Goal: Transaction & Acquisition: Purchase product/service

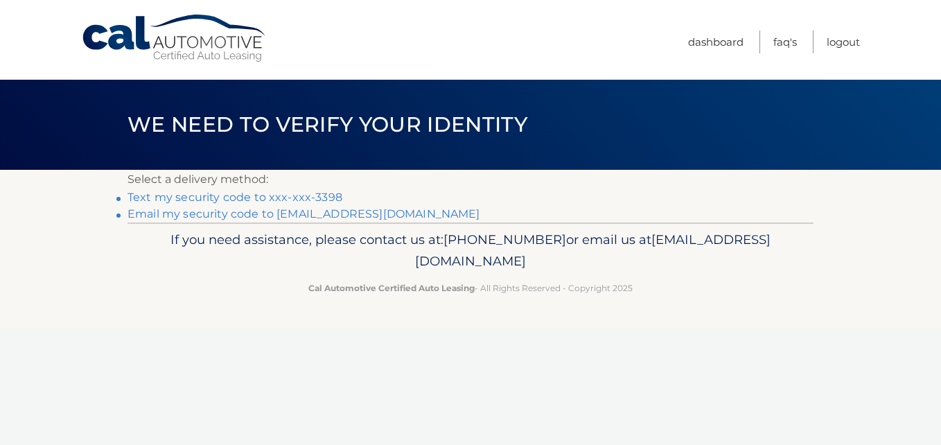
click at [330, 200] on link "Text my security code to xxx-xxx-3398" at bounding box center [234, 196] width 215 height 13
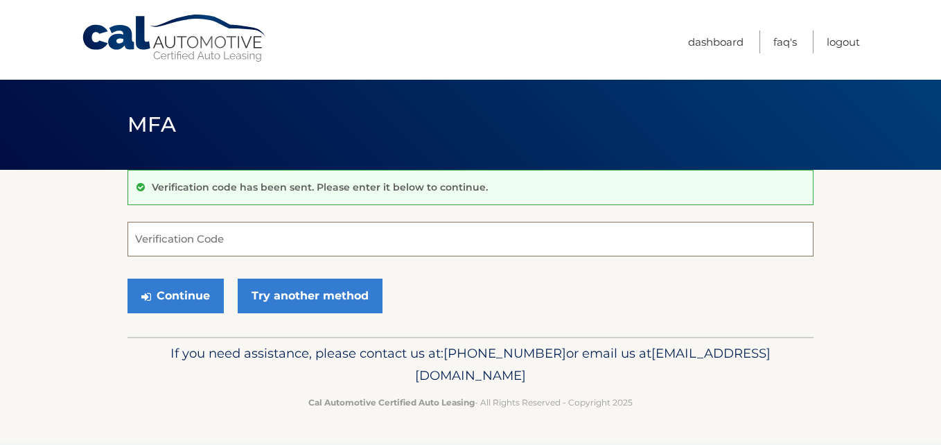
click at [283, 238] on input "Verification Code" at bounding box center [470, 239] width 686 height 35
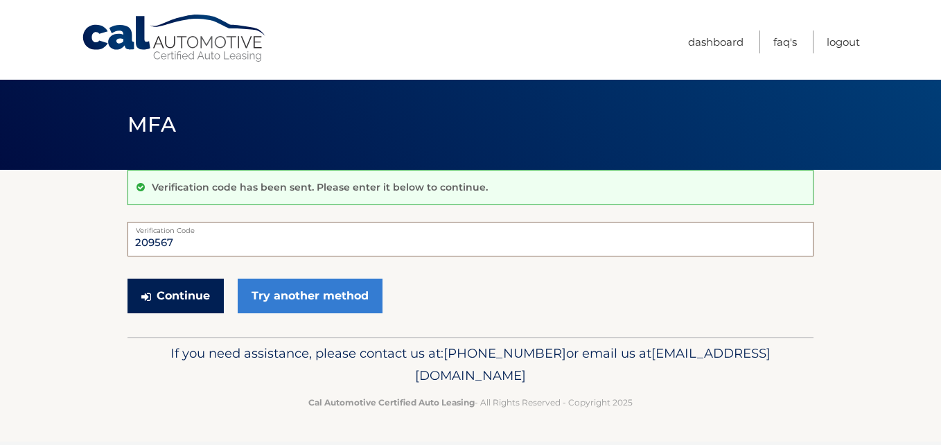
type input "209567"
click at [209, 296] on button "Continue" at bounding box center [175, 295] width 96 height 35
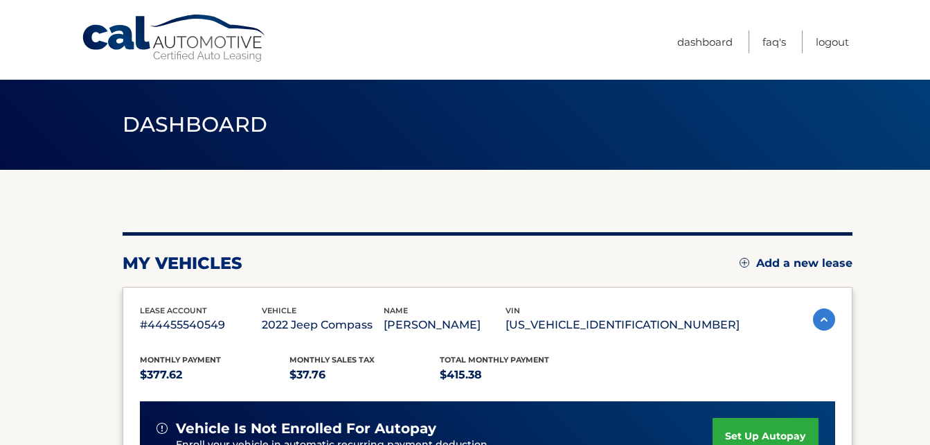
click at [858, 333] on section "my vehicles Add a new lease lease account #44455540549 vehicle 2022 Jeep Compas…" at bounding box center [465, 452] width 930 height 565
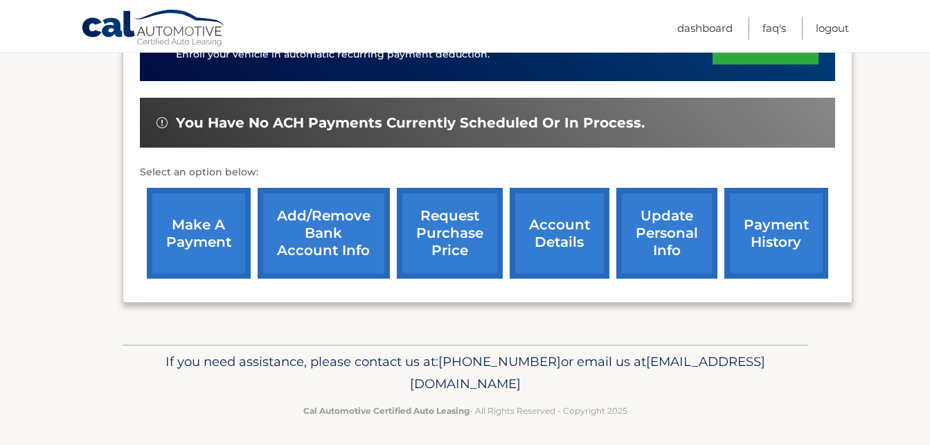
scroll to position [395, 0]
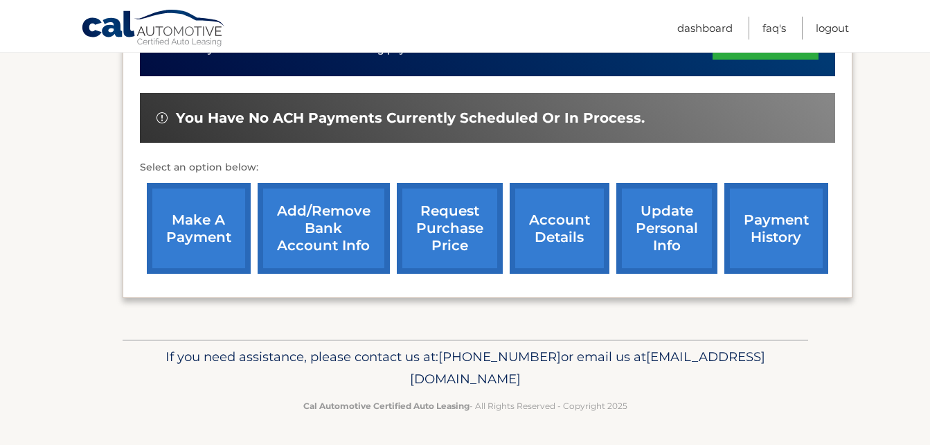
click at [806, 220] on link "payment history" at bounding box center [777, 228] width 104 height 91
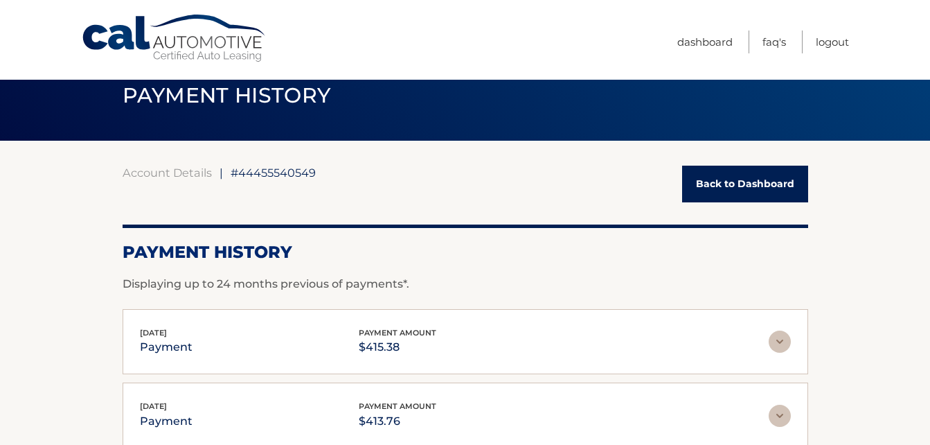
scroll to position [28, 0]
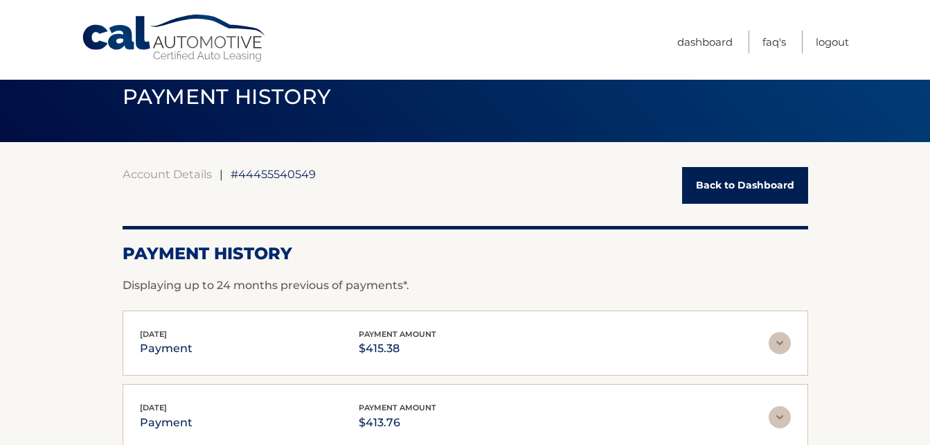
click at [774, 178] on link "Back to Dashboard" at bounding box center [745, 185] width 126 height 37
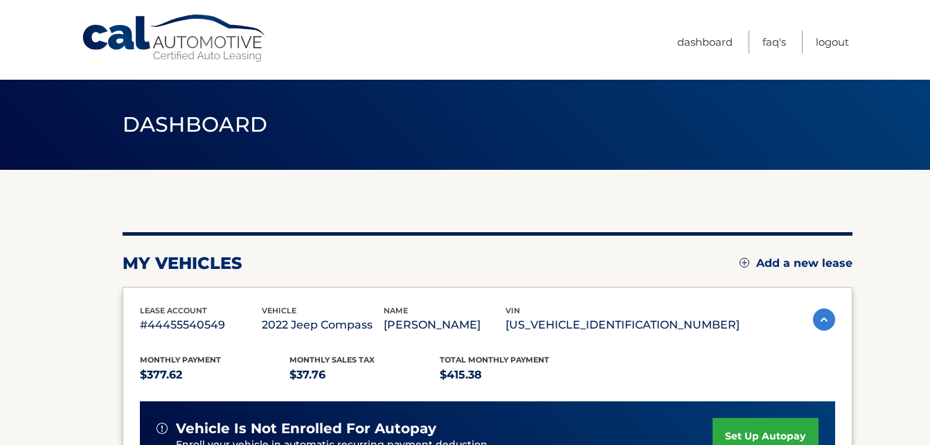
click at [896, 210] on section "my vehicles Add a new lease lease account #44455540549 vehicle 2022 Jeep Compas…" at bounding box center [465, 452] width 930 height 565
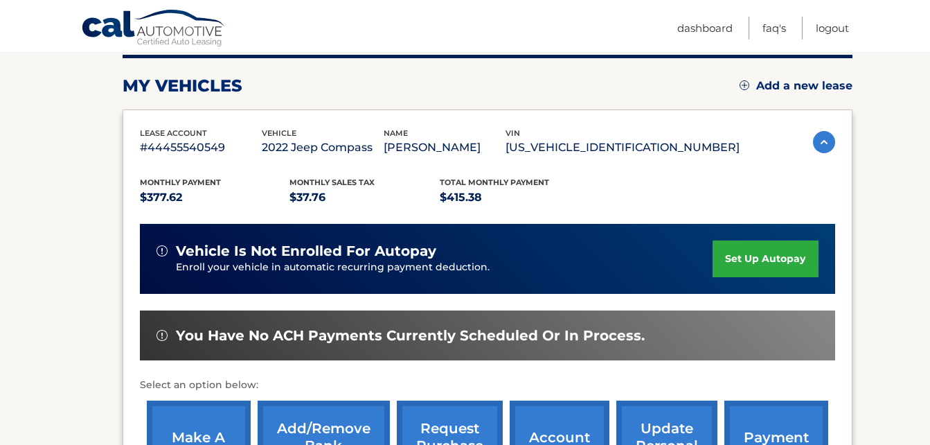
scroll to position [222, 0]
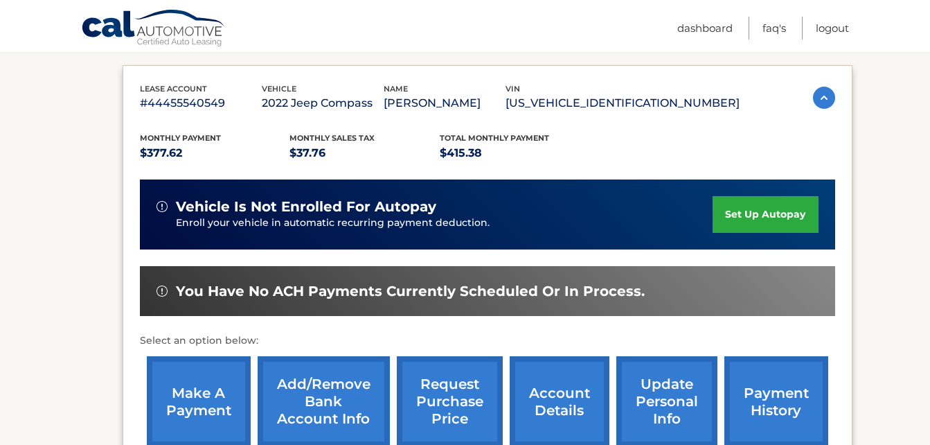
click at [175, 391] on link "make a payment" at bounding box center [199, 401] width 104 height 91
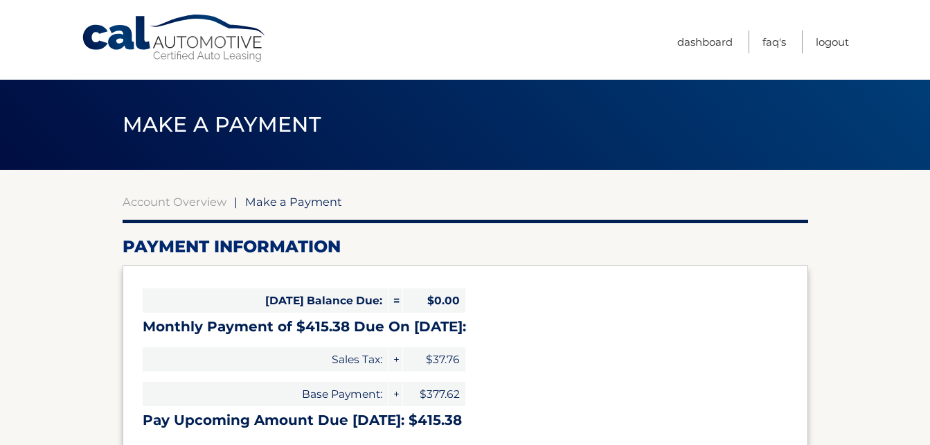
select select "OGNjMTU1ZDEtYjQzYi00NDZhLTk1N2EtNDZlYzUyOTJjMDQx"
click at [621, 247] on h2 "Payment Information" at bounding box center [466, 246] width 686 height 21
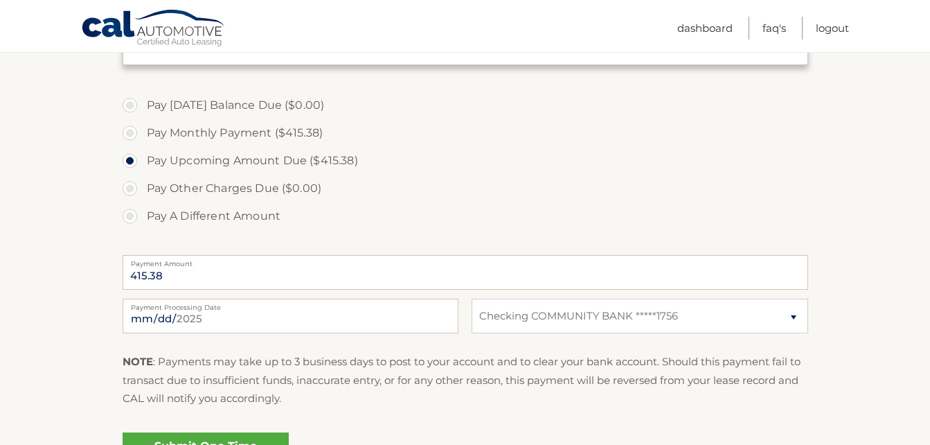
scroll to position [416, 0]
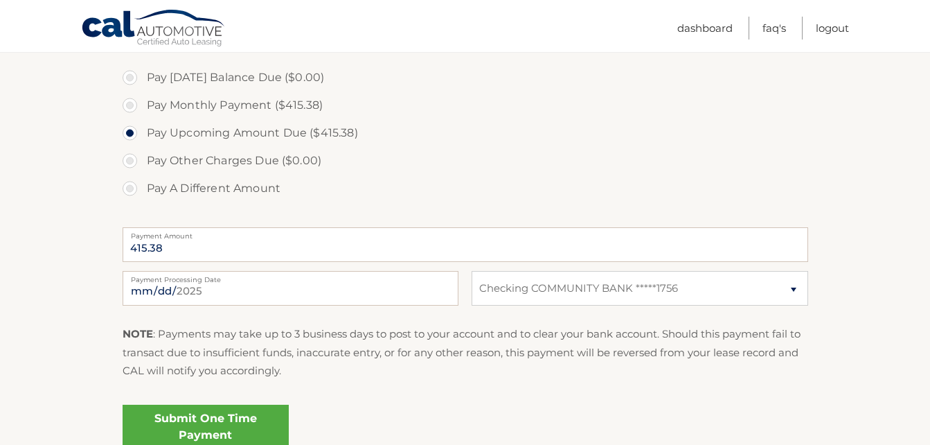
click at [125, 194] on label "Pay A Different Amount" at bounding box center [466, 189] width 686 height 28
click at [128, 194] on input "Pay A Different Amount" at bounding box center [135, 186] width 14 height 22
radio input "true"
click at [127, 134] on label "Pay Upcoming Amount Due ($415.38)" at bounding box center [466, 133] width 686 height 28
click at [128, 134] on input "Pay Upcoming Amount Due ($415.38)" at bounding box center [135, 130] width 14 height 22
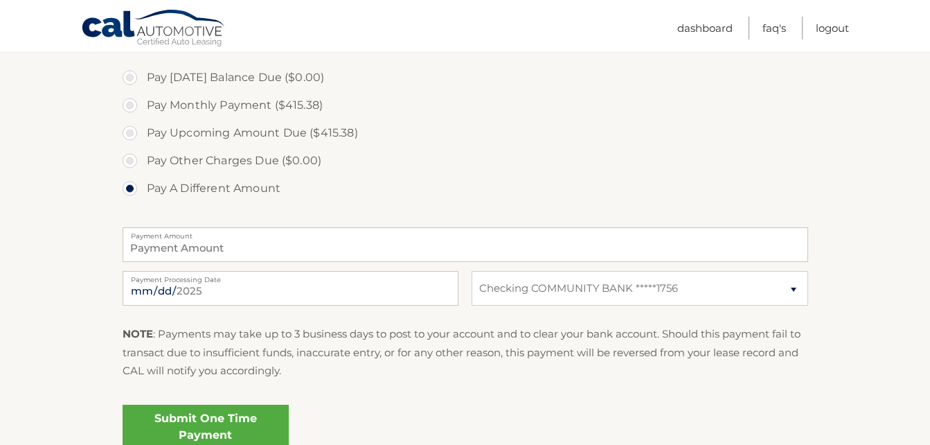
radio input "true"
type input "415.38"
click at [89, 189] on section "Account Overview | Make a Payment Payment Information [DATE] Balance Due: = $0.…" at bounding box center [465, 111] width 930 height 715
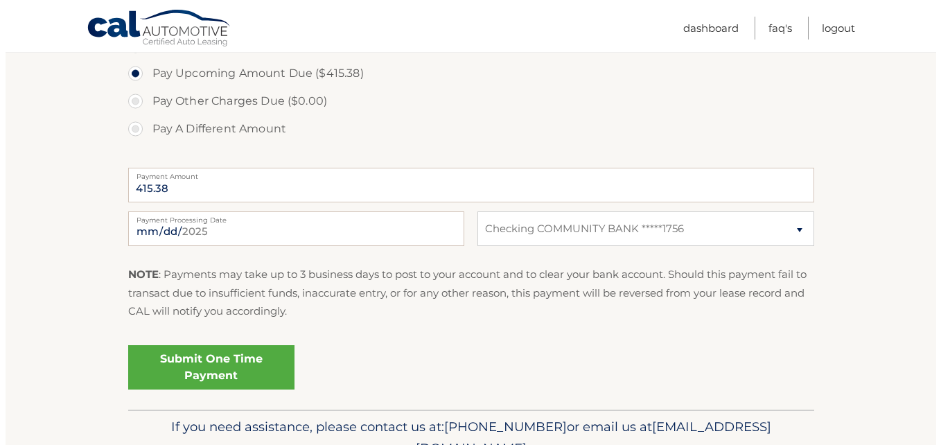
scroll to position [499, 0]
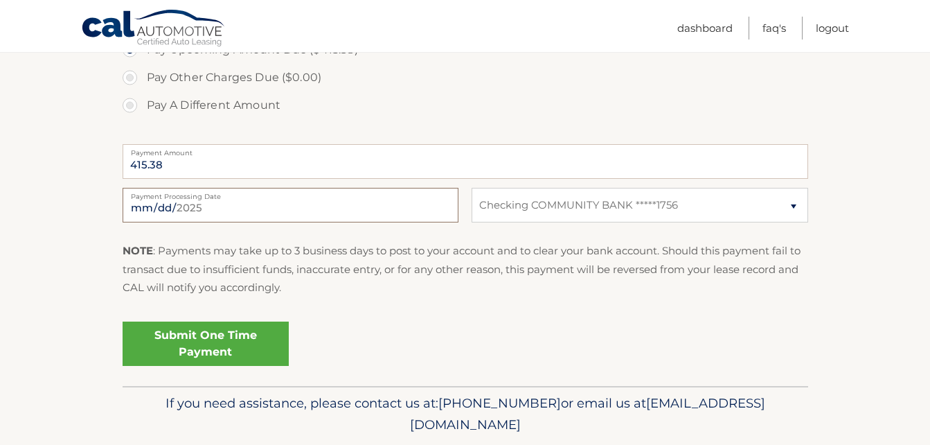
click at [225, 213] on input "[DATE]" at bounding box center [291, 205] width 336 height 35
type input "[DATE]"
click at [431, 274] on p "NOTE : Payments may take up to 3 business days to post to your account and to c…" at bounding box center [466, 269] width 686 height 55
click at [189, 339] on link "Submit One Time Payment" at bounding box center [206, 343] width 166 height 44
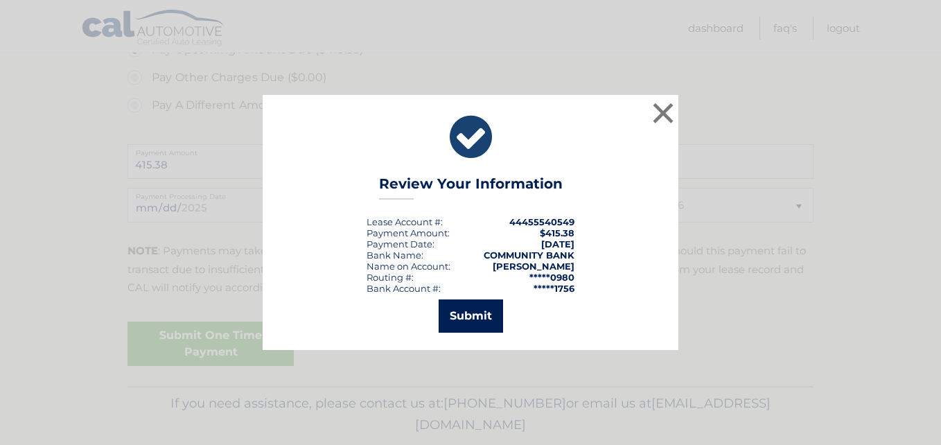
click at [484, 304] on button "Submit" at bounding box center [470, 315] width 64 height 33
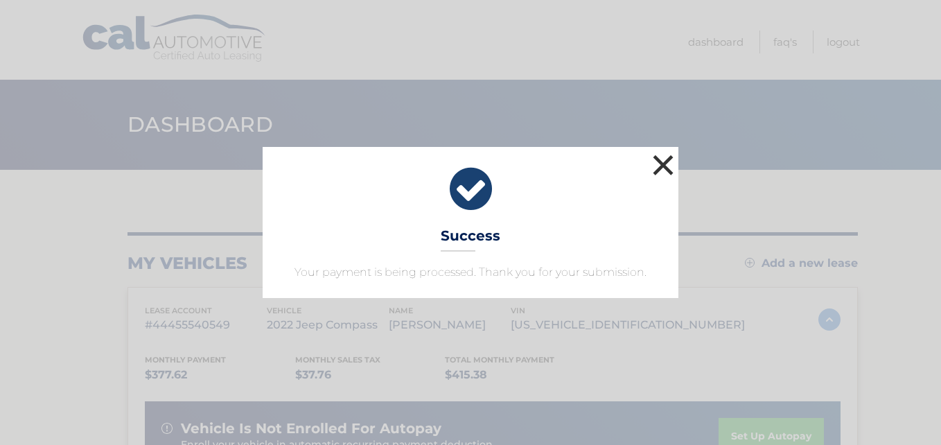
click at [666, 156] on button "×" at bounding box center [663, 165] width 28 height 28
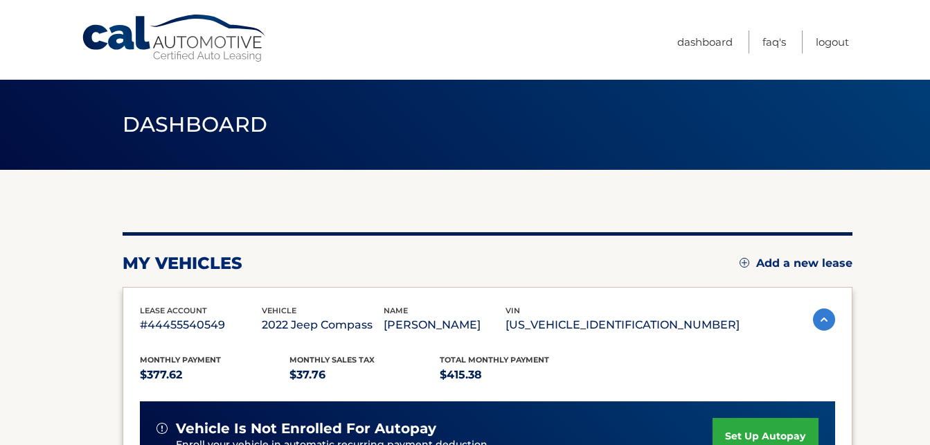
drag, startPoint x: 666, startPoint y: 156, endPoint x: 698, endPoint y: 234, distance: 84.3
click at [698, 234] on main "Dashboard my vehicles Add a new lease lease account #44455540549 vehicle 2022 J…" at bounding box center [465, 380] width 930 height 761
click at [698, 234] on div at bounding box center [488, 233] width 730 height 3
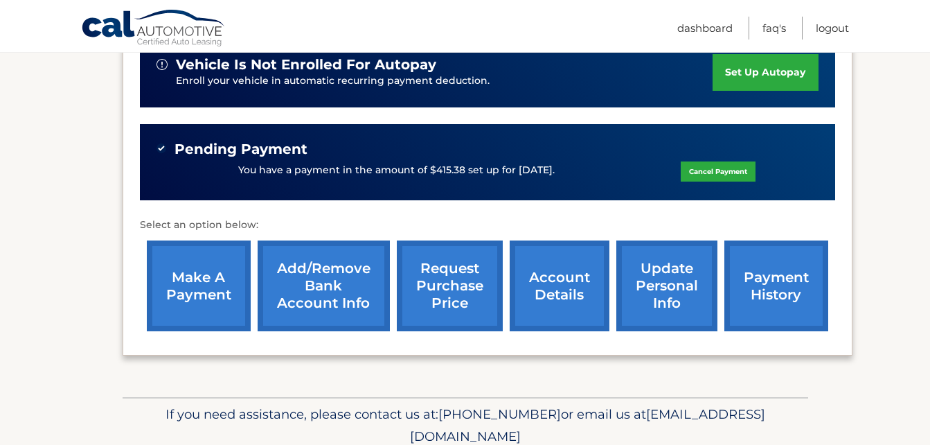
scroll to position [361, 0]
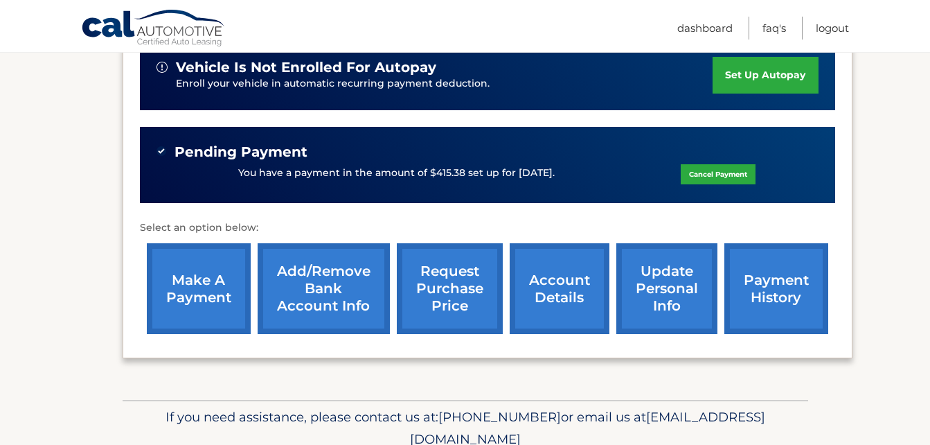
click at [928, 78] on section "my vehicles Add a new lease lease account #44455540549 vehicle 2022 Jeep Compas…" at bounding box center [465, 104] width 930 height 591
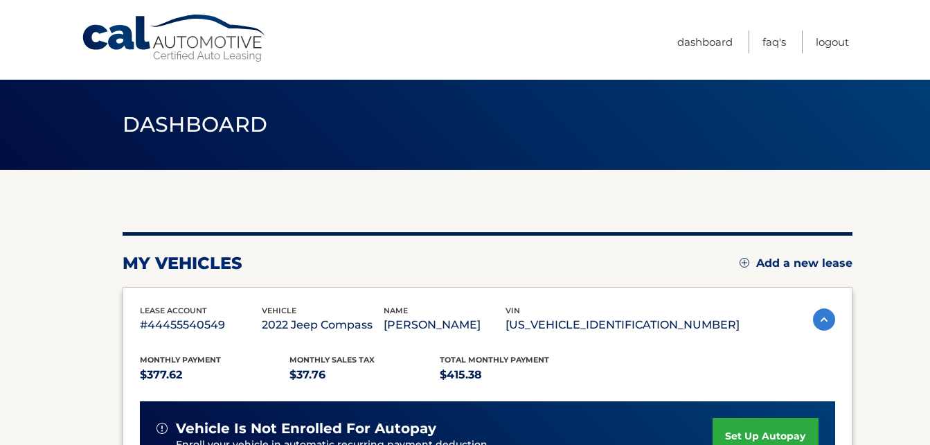
click at [607, 147] on header "Dashboard" at bounding box center [466, 125] width 686 height 90
click at [819, 39] on link "Logout" at bounding box center [832, 41] width 33 height 23
